Goal: Find contact information: Find contact information

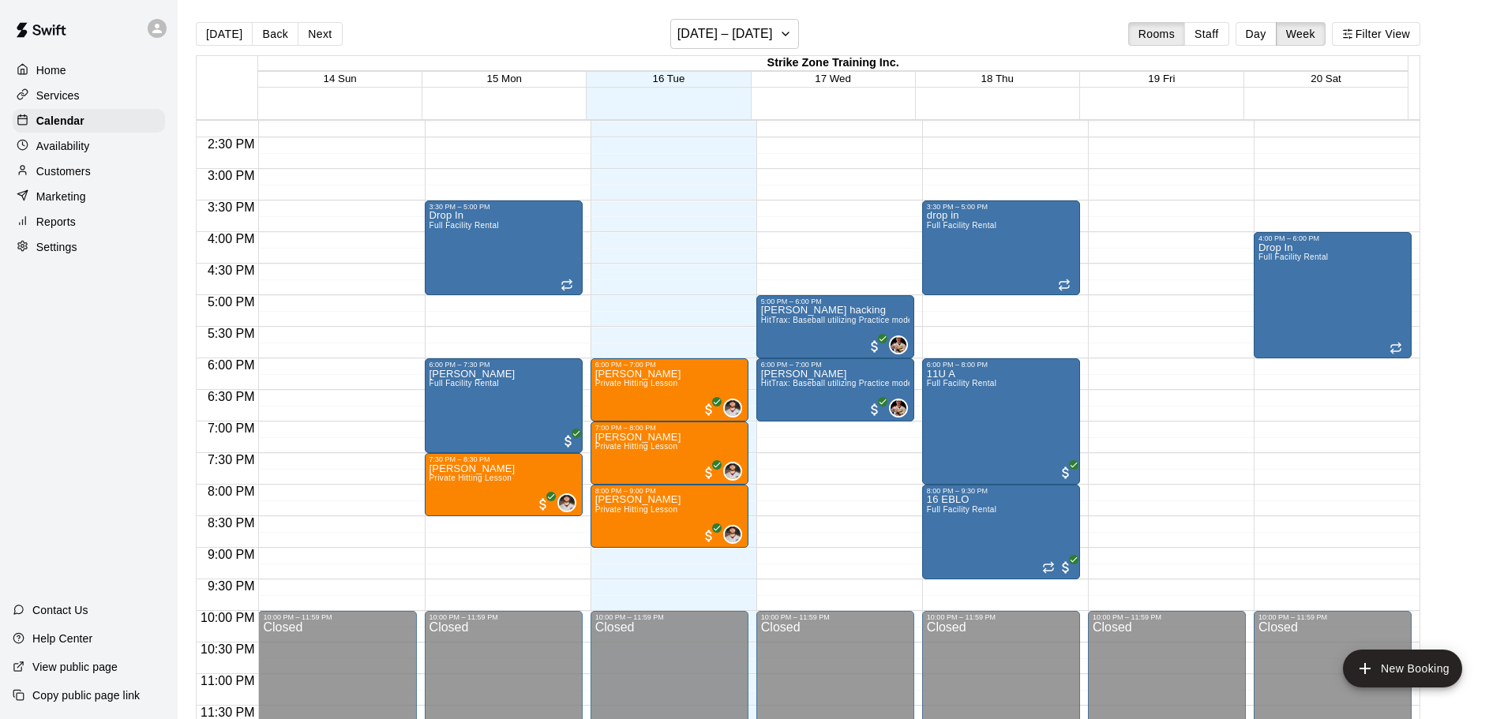
scroll to position [901, 0]
click at [60, 179] on p "Customers" at bounding box center [63, 171] width 54 height 16
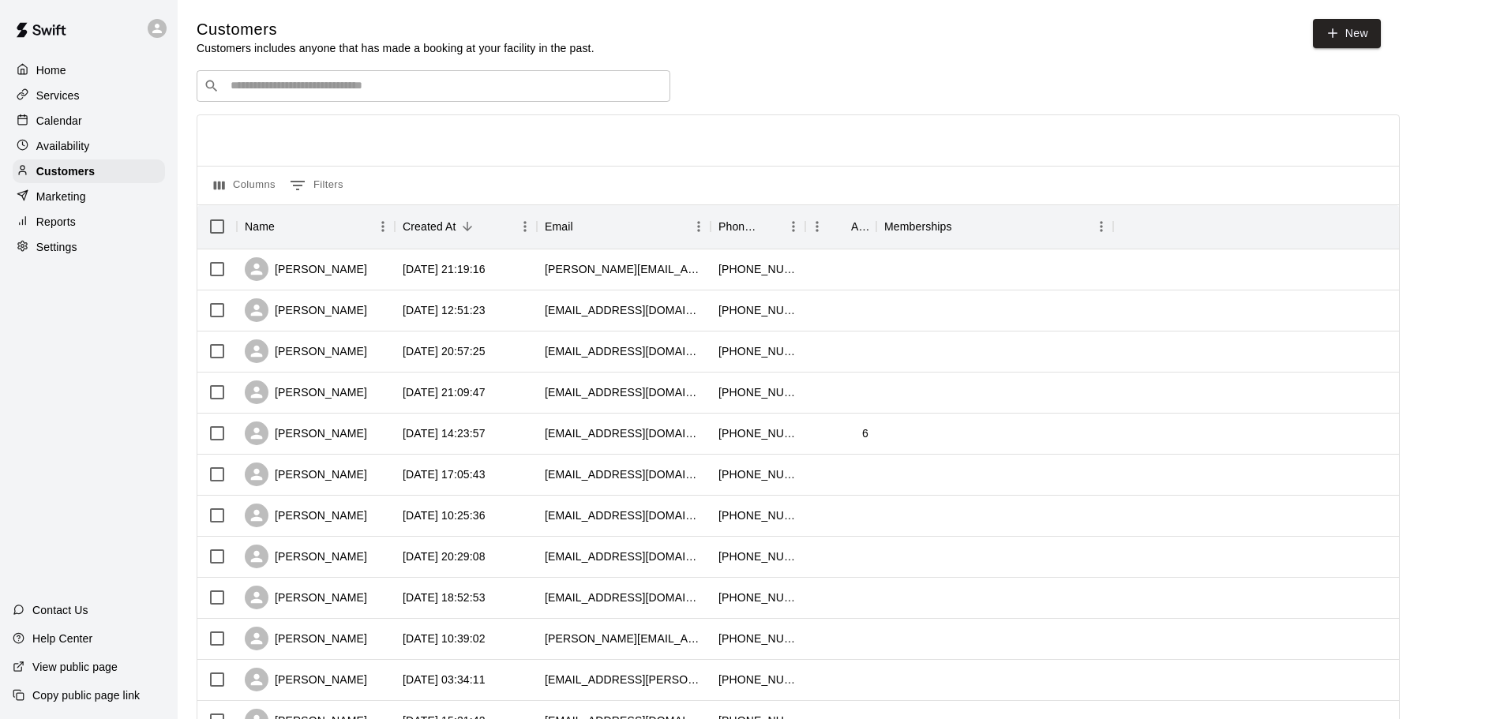
click at [91, 128] on div "Calendar" at bounding box center [89, 121] width 152 height 24
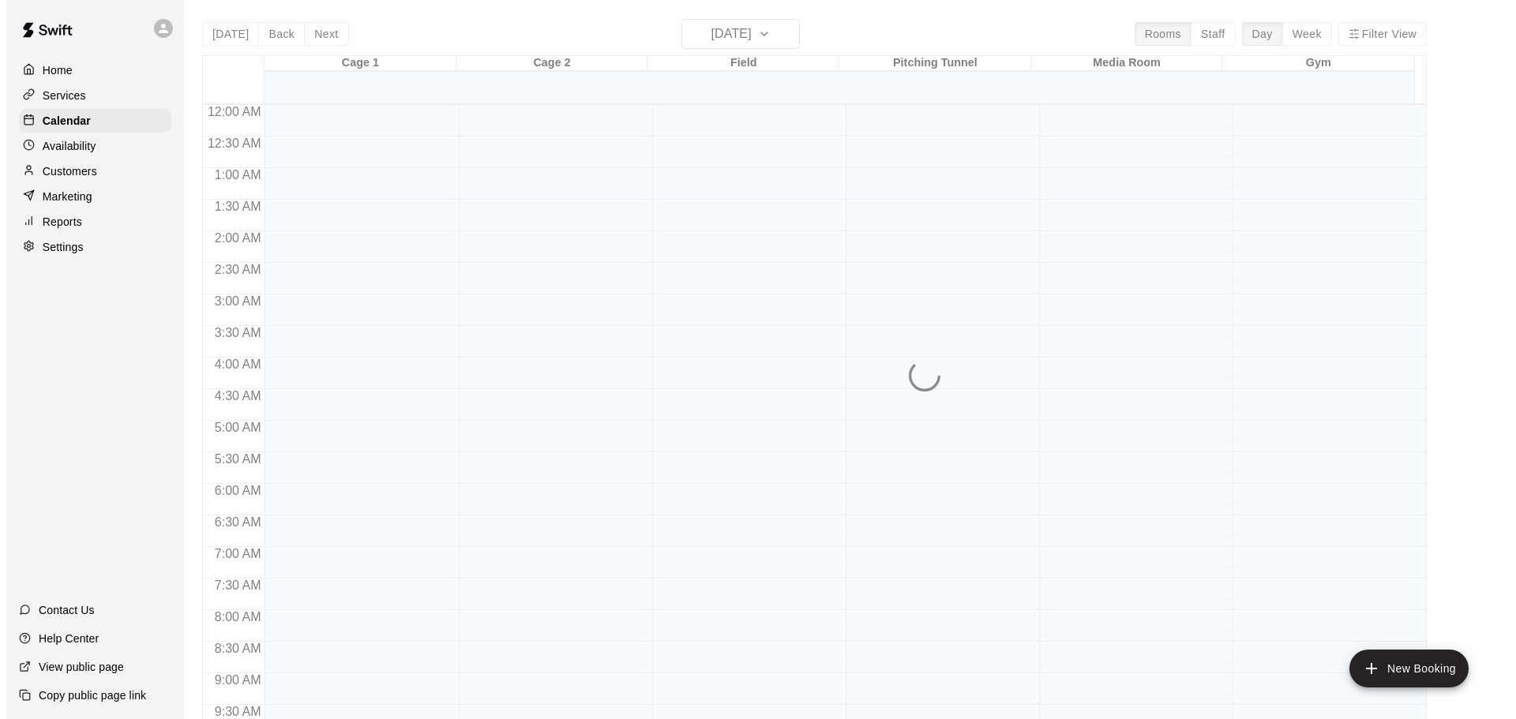
scroll to position [744, 0]
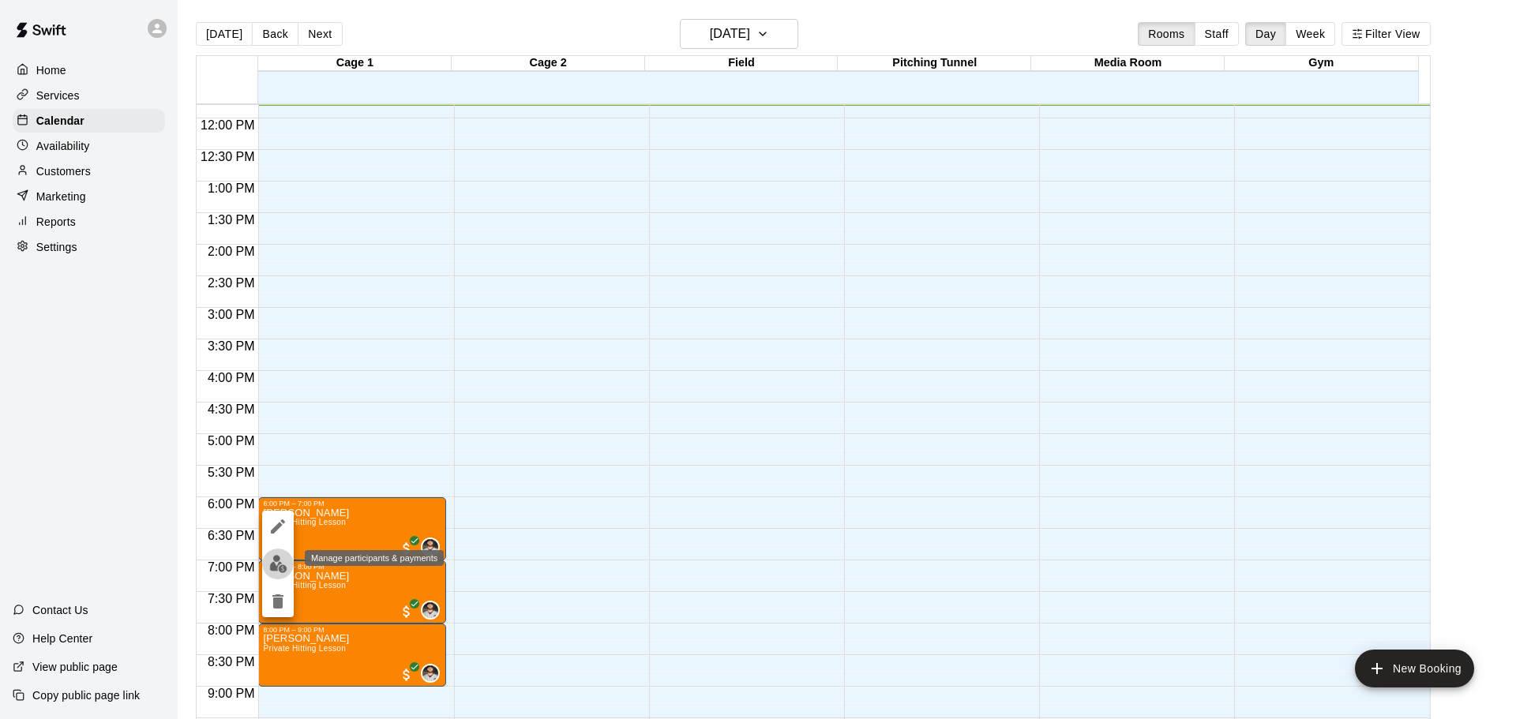
click at [267, 560] on button "edit" at bounding box center [278, 564] width 32 height 31
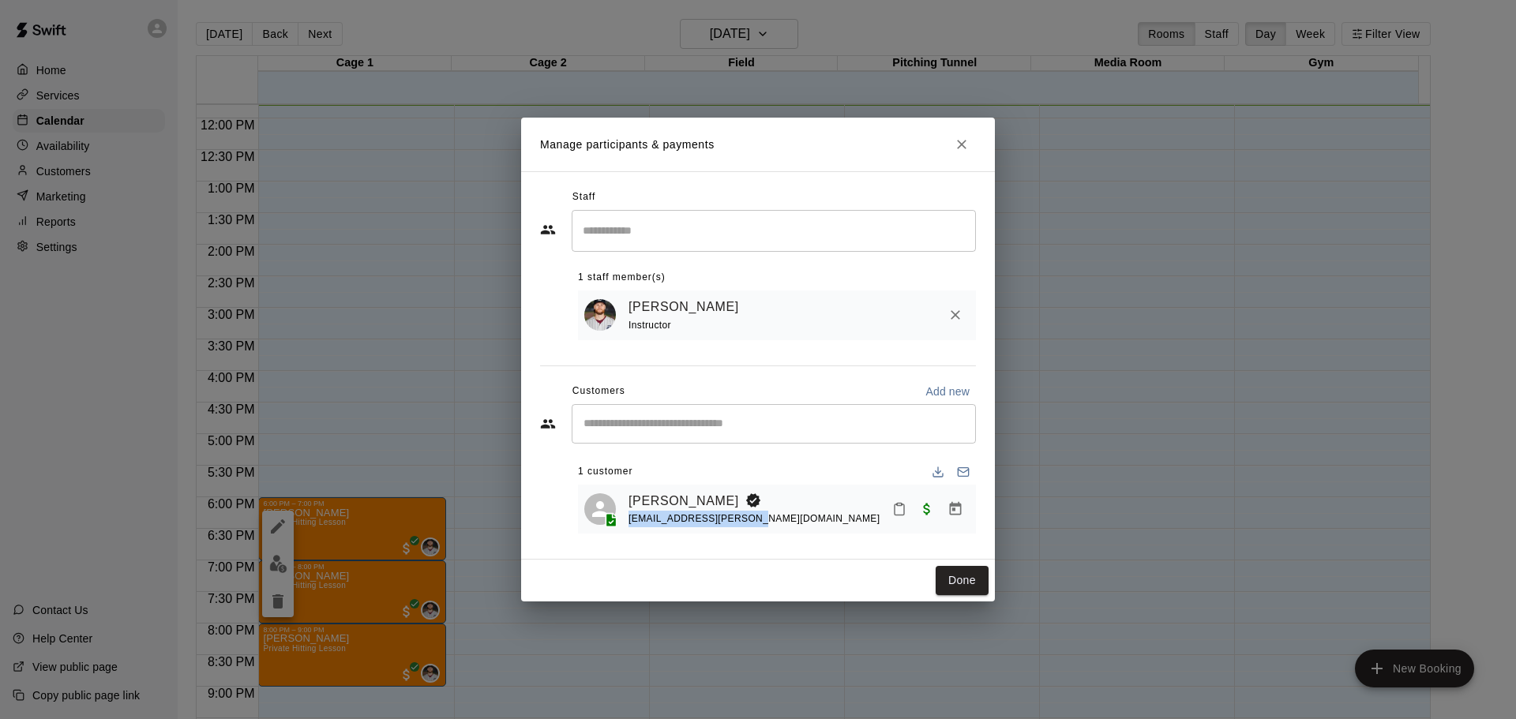
drag, startPoint x: 755, startPoint y: 526, endPoint x: 629, endPoint y: 522, distance: 125.6
click at [629, 522] on div "[PERSON_NAME] [PERSON_NAME][EMAIL_ADDRESS][PERSON_NAME][DOMAIN_NAME]" at bounding box center [798, 509] width 341 height 37
copy span "[EMAIL_ADDRESS][PERSON_NAME][DOMAIN_NAME]"
click at [965, 141] on icon "Close" at bounding box center [962, 145] width 16 height 16
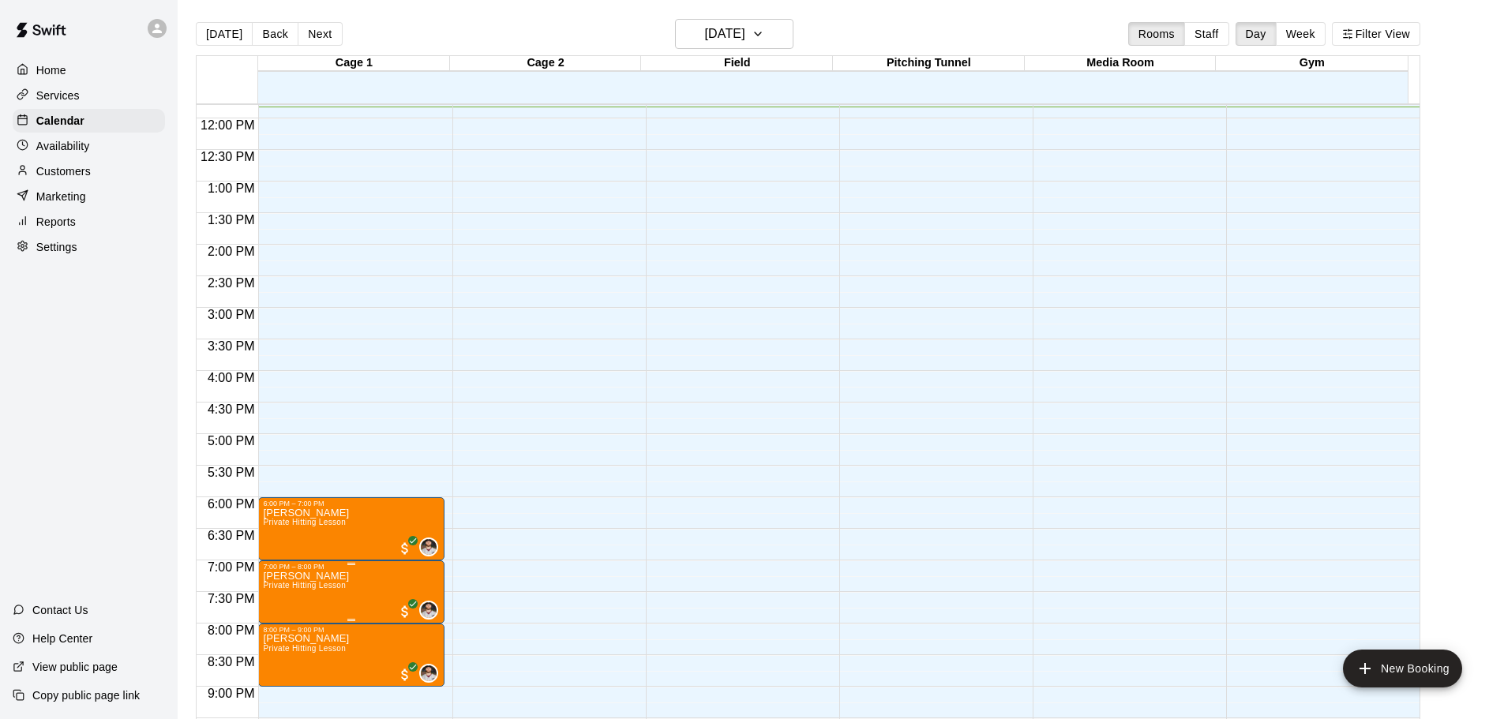
click at [270, 632] on img "edit" at bounding box center [278, 627] width 18 height 18
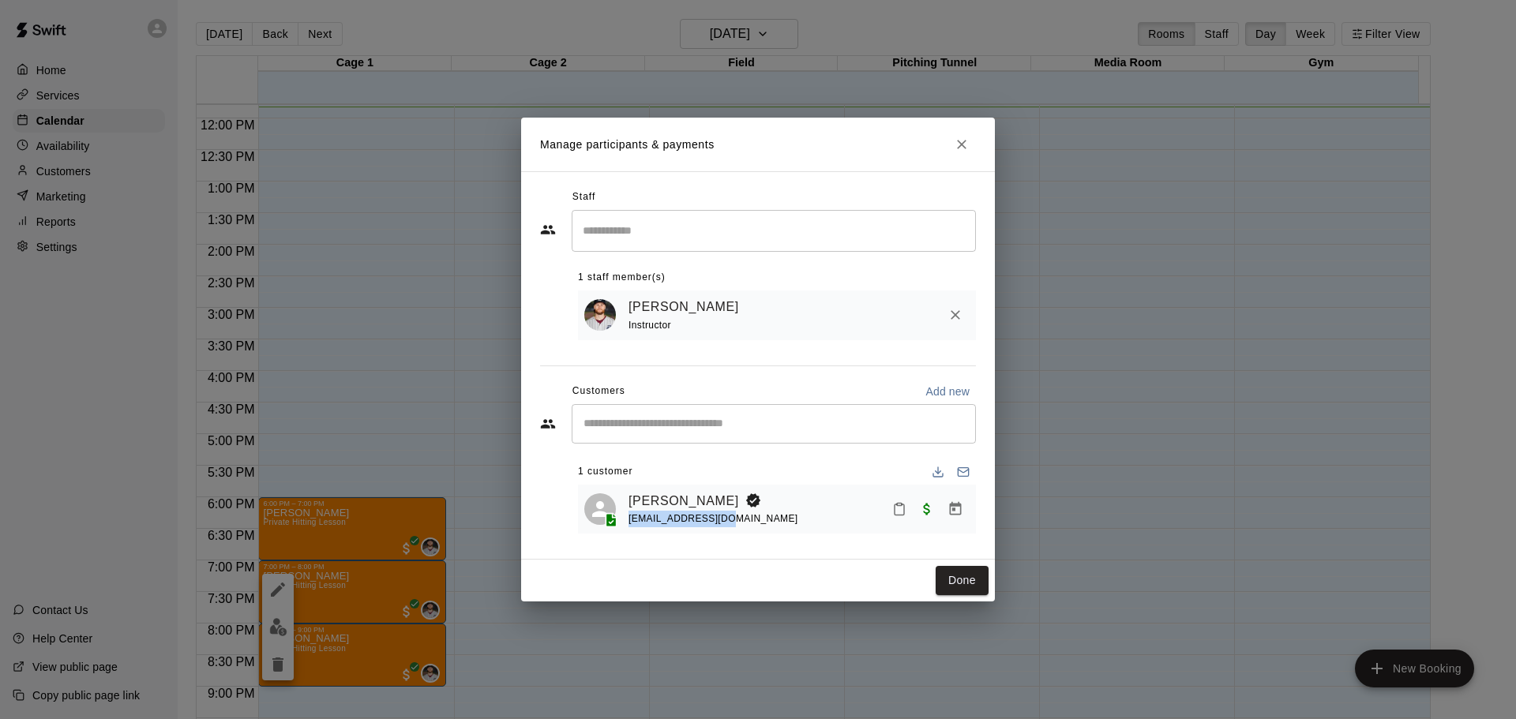
drag, startPoint x: 757, startPoint y: 520, endPoint x: 629, endPoint y: 526, distance: 128.0
click at [629, 526] on div "[PERSON_NAME] [EMAIL_ADDRESS][DOMAIN_NAME]" at bounding box center [798, 509] width 341 height 37
copy span "[EMAIL_ADDRESS][DOMAIN_NAME]"
click at [968, 152] on button "Close" at bounding box center [961, 144] width 28 height 28
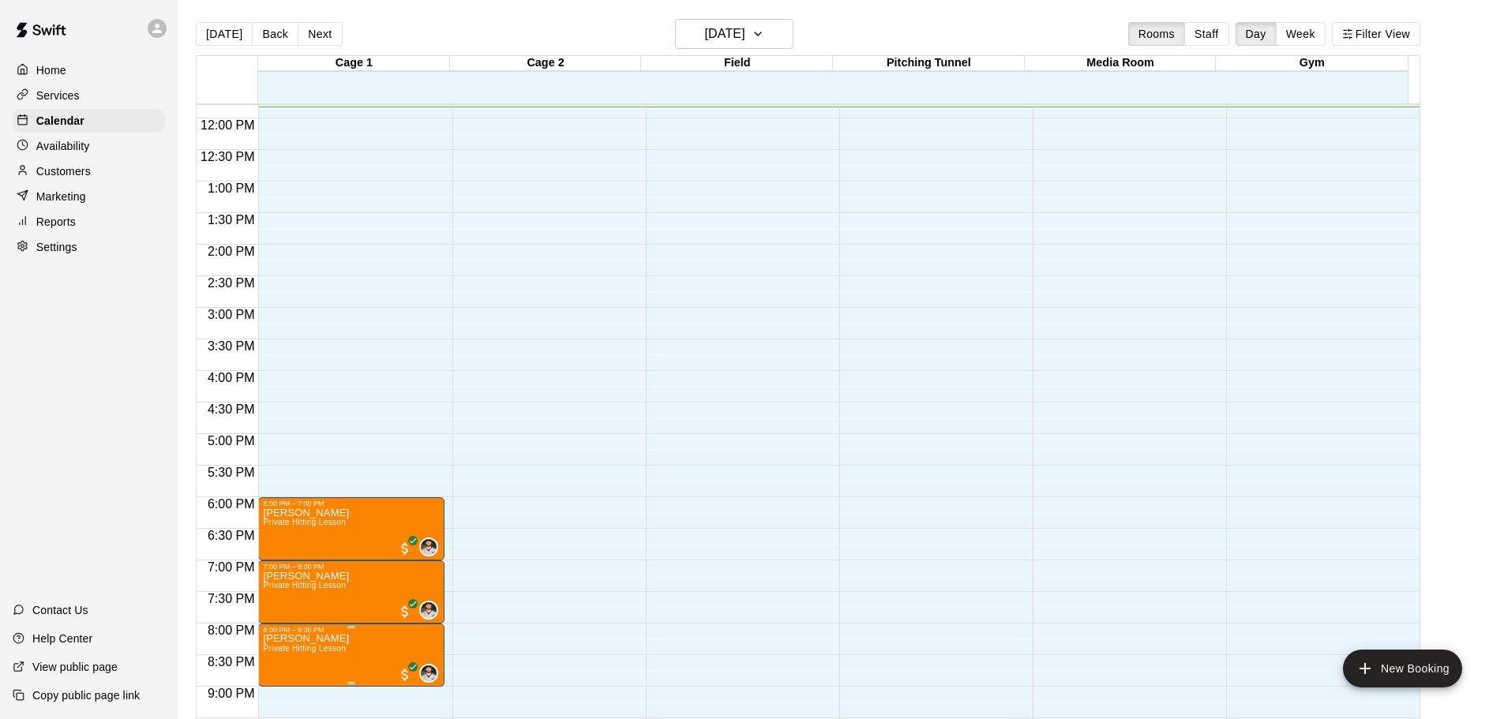
click at [309, 651] on span "Private Hitting Lesson" at bounding box center [304, 648] width 83 height 9
click at [275, 665] on button "edit" at bounding box center [278, 653] width 32 height 31
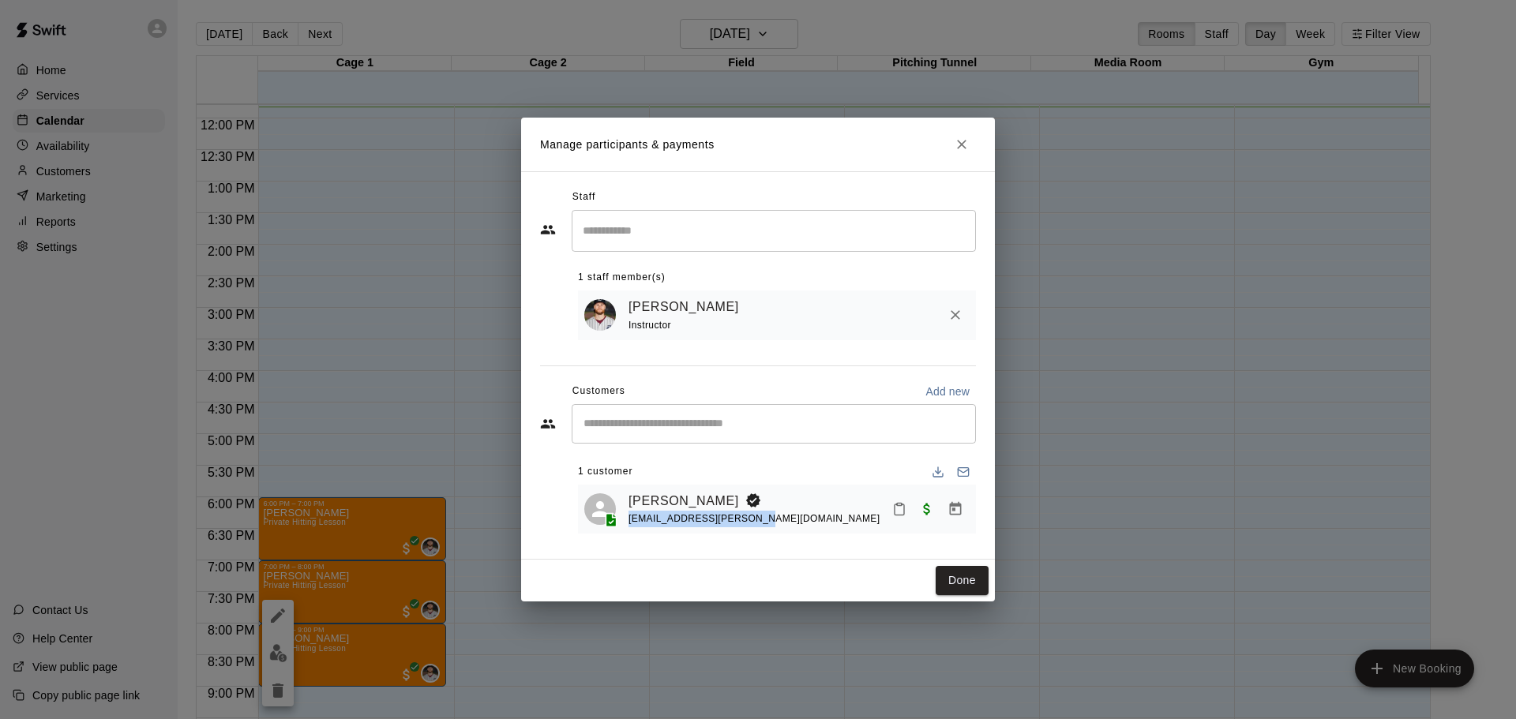
drag, startPoint x: 771, startPoint y: 515, endPoint x: 628, endPoint y: 518, distance: 143.7
click at [628, 518] on div "[PERSON_NAME] [EMAIL_ADDRESS][PERSON_NAME][DOMAIN_NAME]" at bounding box center [776, 509] width 385 height 37
copy span "[EMAIL_ADDRESS][PERSON_NAME][DOMAIN_NAME]"
click at [962, 141] on icon "Close" at bounding box center [962, 145] width 16 height 16
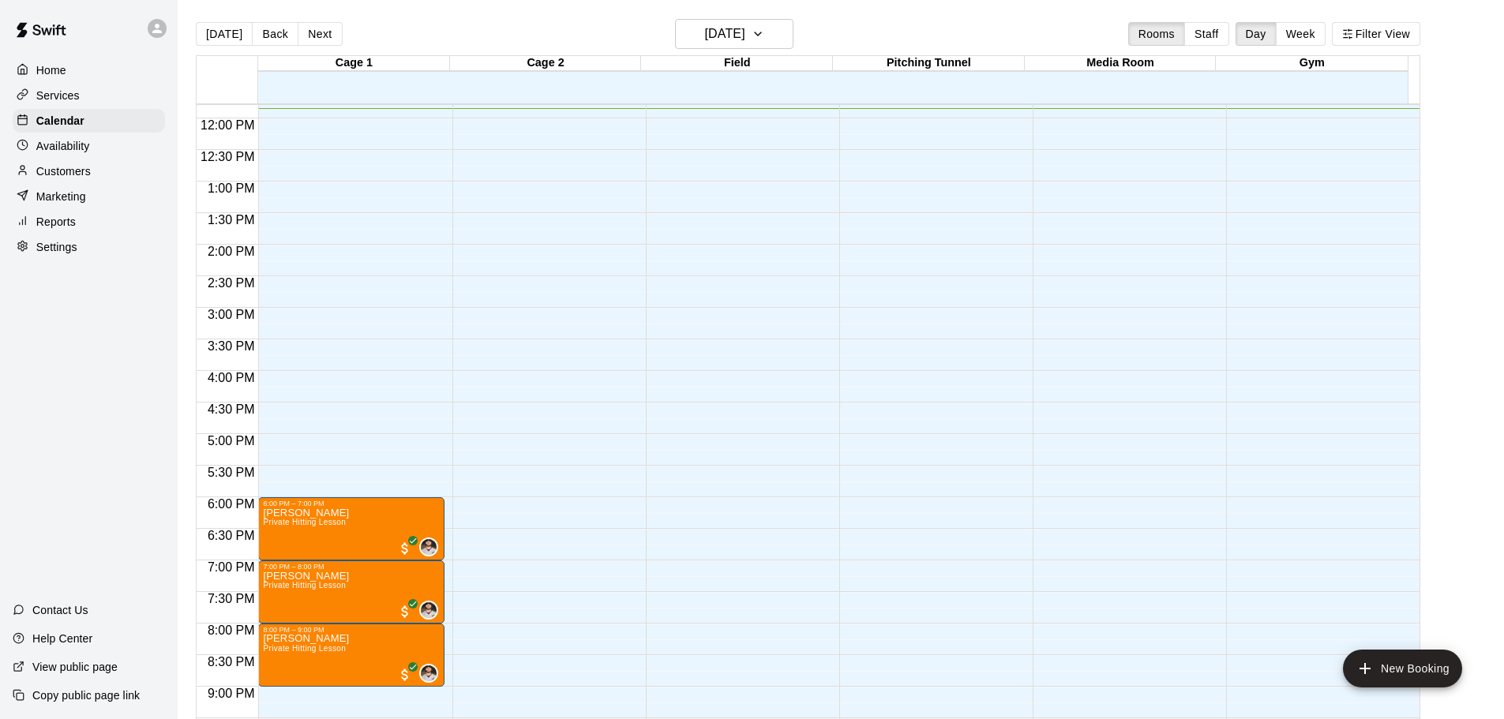
click at [558, 393] on div "12:00 AM – 9:00 AM Closed 10:00 PM – 11:59 PM Closed" at bounding box center [545, 119] width 186 height 1516
